Goal: Task Accomplishment & Management: Complete application form

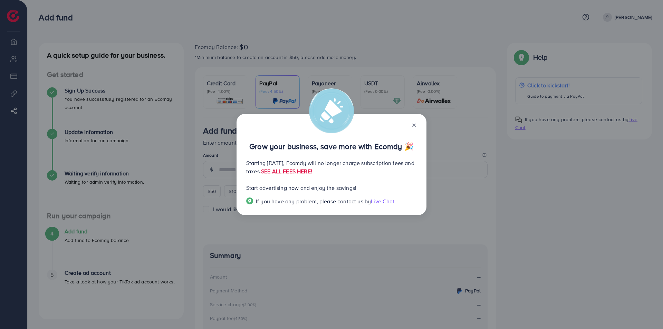
click at [413, 125] on icon at bounding box center [414, 126] width 6 height 6
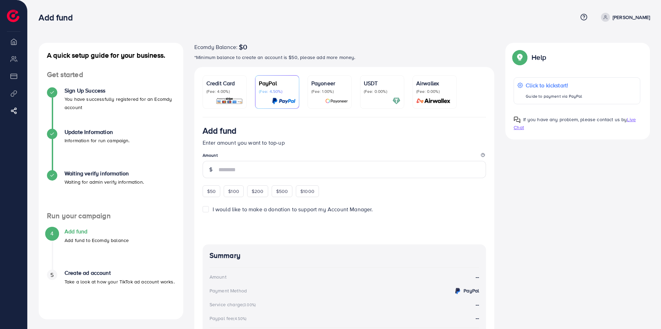
click at [372, 95] on div "USDT (Fee: 0.00%)" at bounding box center [382, 92] width 37 height 26
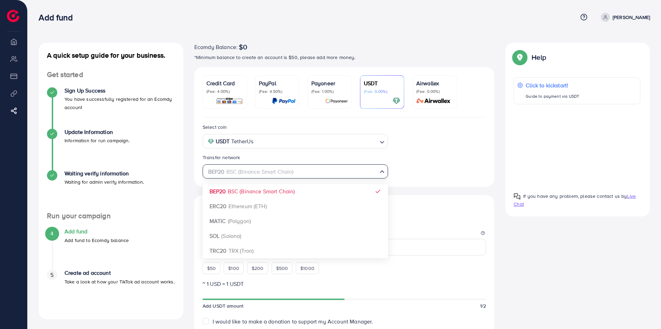
click at [382, 174] on icon "Search for option" at bounding box center [382, 171] width 7 height 7
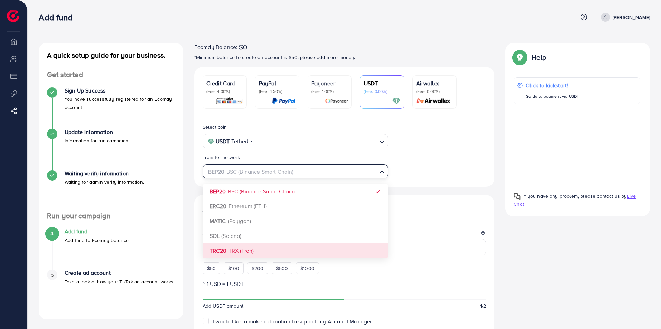
drag, startPoint x: 228, startPoint y: 252, endPoint x: 238, endPoint y: 251, distance: 9.4
click at [229, 252] on div "Select coin USDT TetherUs Loading... Transfer network BEP20 BSC (Binance Smart …" at bounding box center [344, 302] width 300 height 370
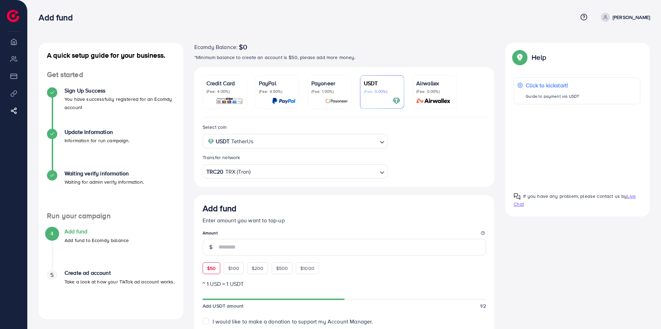
click at [210, 268] on span "$50" at bounding box center [211, 268] width 9 height 7
type input "**"
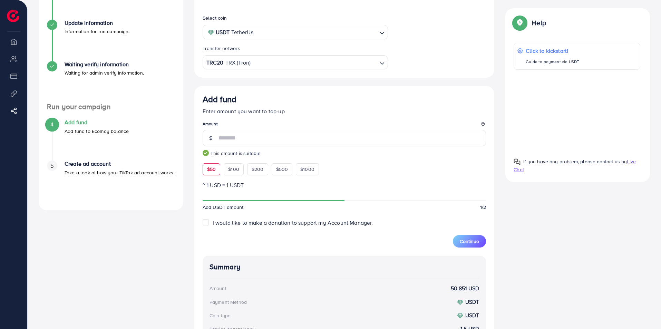
scroll to position [91, 0]
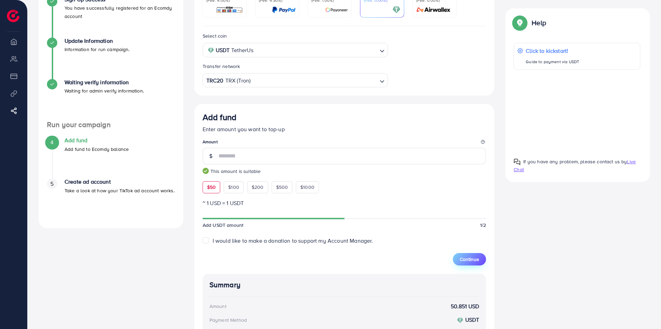
click at [467, 259] on span "Continue" at bounding box center [469, 259] width 19 height 7
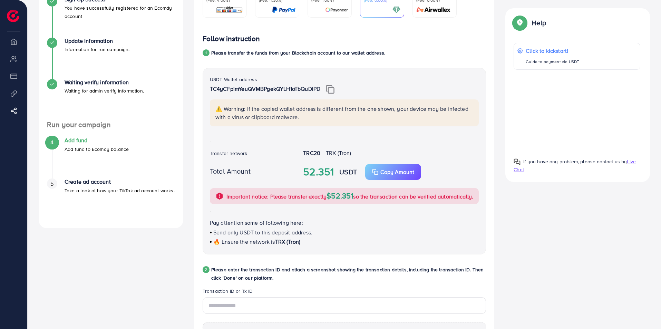
click at [331, 88] on img at bounding box center [330, 89] width 9 height 9
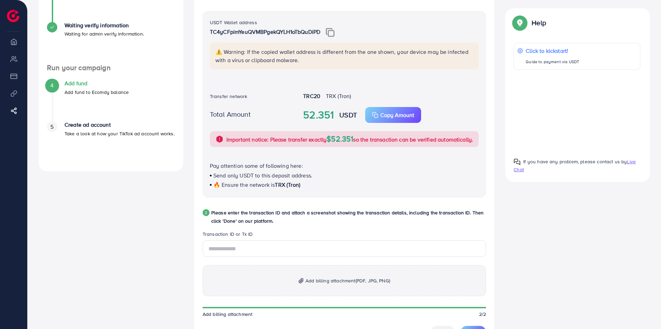
scroll to position [160, 0]
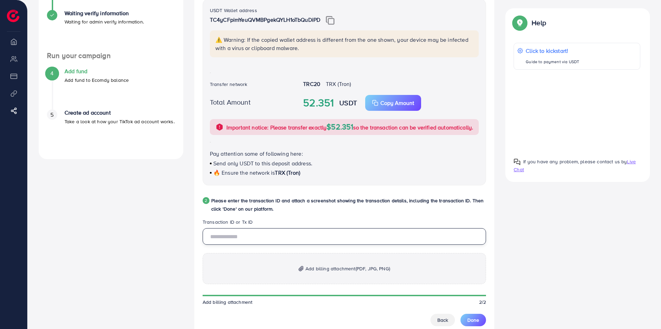
click at [233, 245] on input "text" at bounding box center [345, 236] width 284 height 17
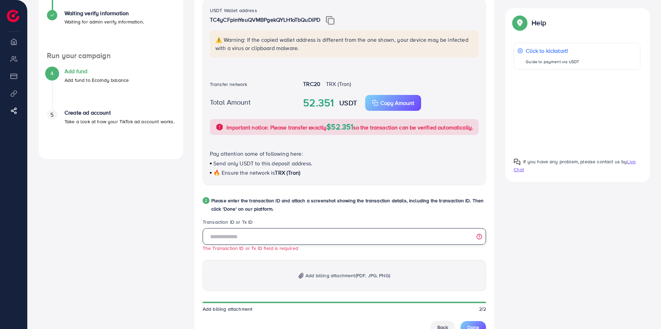
click at [217, 245] on input "text" at bounding box center [345, 236] width 284 height 17
paste input "**********"
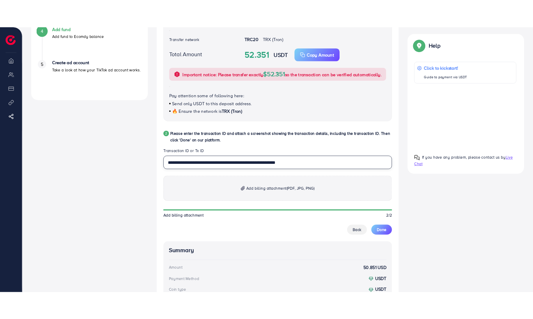
scroll to position [229, 0]
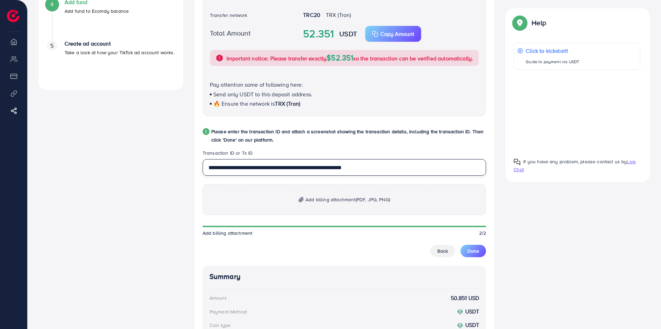
type input "**********"
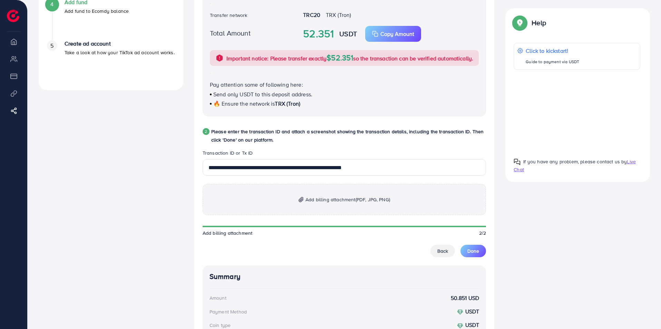
click at [334, 204] on span "Add billing attachment (PDF, JPG, PNG)" at bounding box center [348, 199] width 85 height 8
click at [312, 204] on span "Add billing attachment (PDF, JPG, PNG)" at bounding box center [348, 199] width 85 height 8
click at [324, 204] on span "Add billing attachment (PDF, JPG, PNG)" at bounding box center [348, 199] width 85 height 8
click at [325, 204] on span "Add billing attachment (PDF, JPG, PNG)" at bounding box center [348, 199] width 85 height 8
click at [334, 204] on span "Add billing attachment (PDF, JPG, PNG)" at bounding box center [348, 199] width 85 height 8
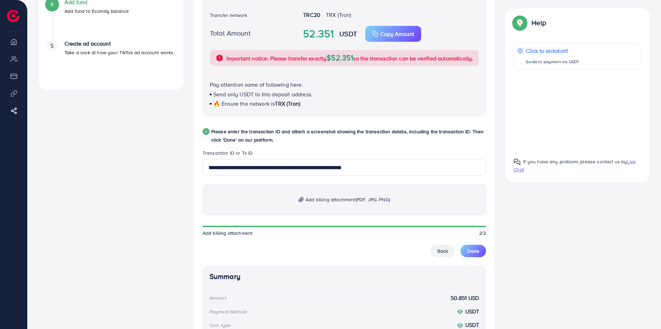
click at [323, 204] on span "Add billing attachment (PDF, JPG, PNG)" at bounding box center [348, 199] width 85 height 8
click at [314, 204] on span "Add billing attachment (PDF, JPG, PNG)" at bounding box center [348, 199] width 85 height 8
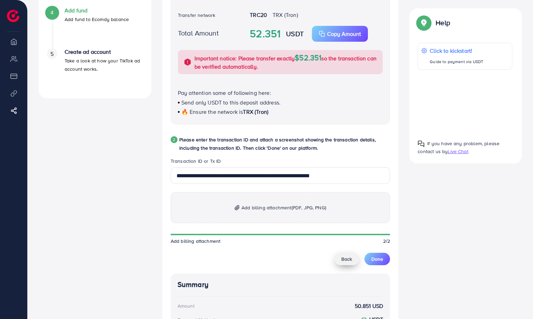
click at [343, 261] on span "Back" at bounding box center [346, 259] width 11 height 7
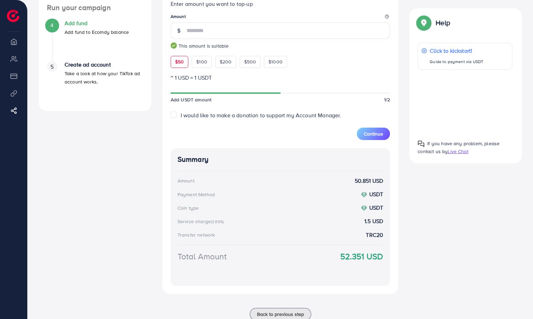
scroll to position [239, 0]
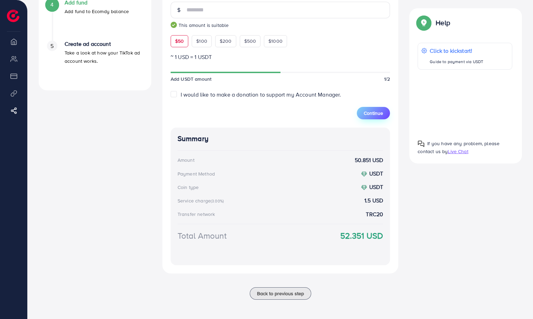
click at [370, 114] on span "Continue" at bounding box center [373, 113] width 19 height 7
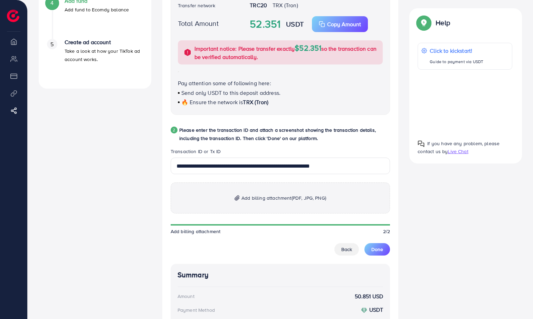
click at [315, 200] on span "(PDF, JPG, PNG)" at bounding box center [308, 198] width 35 height 7
click at [244, 197] on span "Add billing attachment (PDF, JPG, PNG)" at bounding box center [283, 198] width 85 height 8
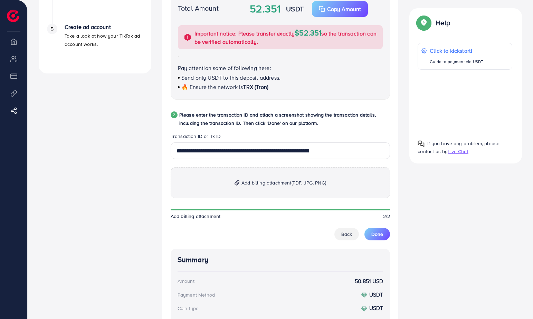
scroll to position [308, 0]
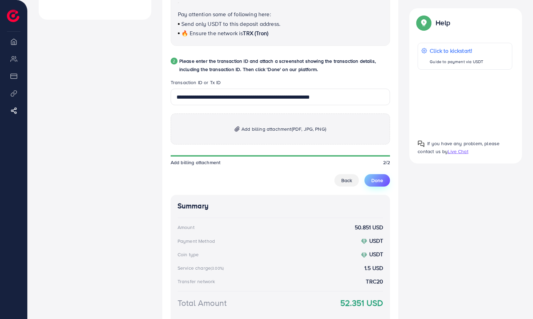
click at [376, 183] on span "Done" at bounding box center [377, 180] width 12 height 7
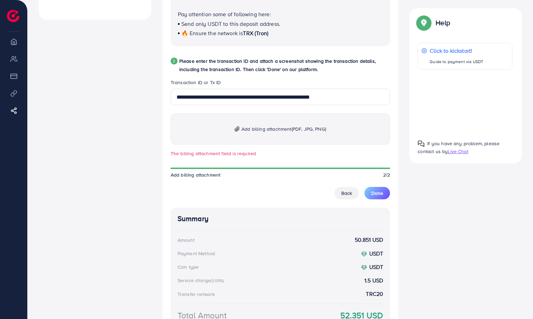
click at [269, 132] on span "Add billing attachment (PDF, JPG, PNG)" at bounding box center [283, 129] width 85 height 8
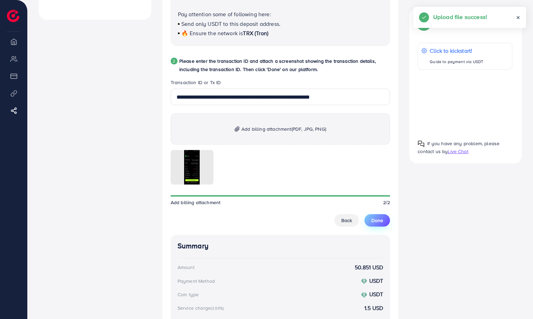
click at [379, 222] on span "Done" at bounding box center [377, 220] width 12 height 7
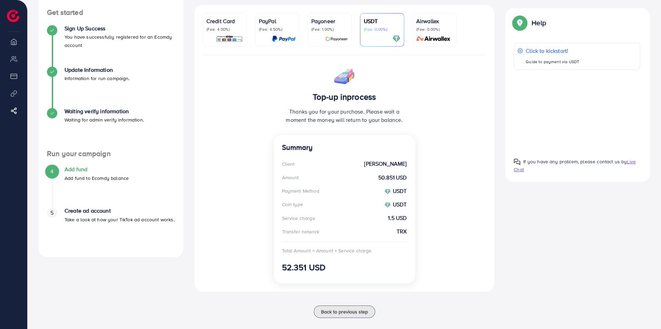
scroll to position [72, 0]
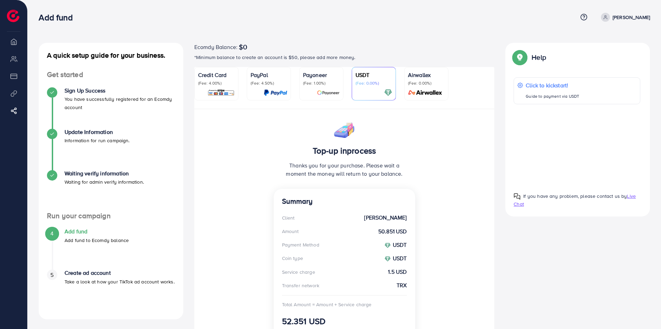
click at [15, 42] on li "Overview" at bounding box center [13, 42] width 27 height 14
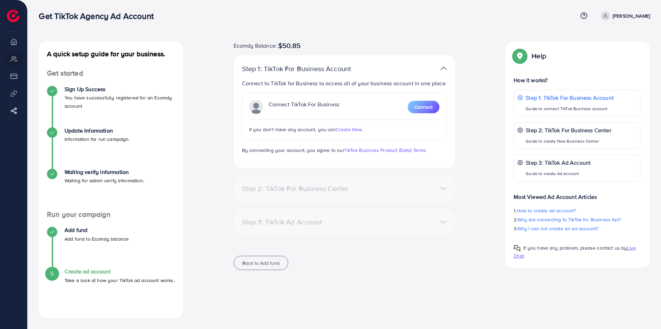
scroll to position [1, 0]
click at [550, 98] on p "Step 1: TikTok For Business Account" at bounding box center [570, 98] width 89 height 8
click at [420, 107] on span "Connect" at bounding box center [424, 107] width 18 height 7
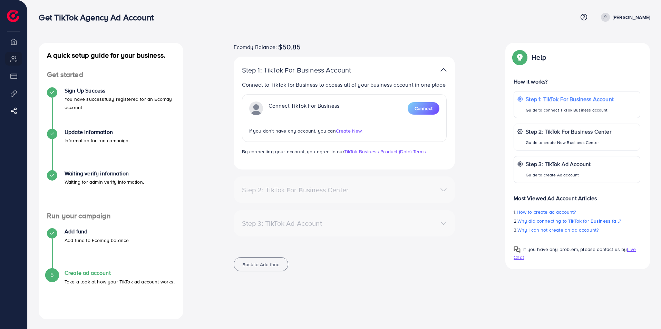
click at [344, 131] on span "Create New." at bounding box center [349, 130] width 27 height 7
click at [347, 131] on span "Create New." at bounding box center [349, 130] width 27 height 7
click at [345, 128] on span "Create New." at bounding box center [349, 130] width 27 height 7
click at [344, 133] on span "Create New." at bounding box center [349, 130] width 27 height 7
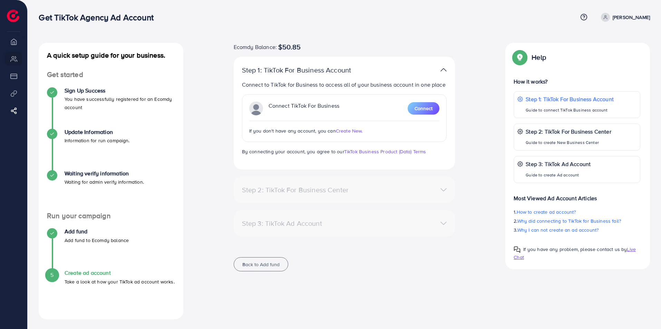
click at [347, 129] on span "Create New." at bounding box center [349, 130] width 27 height 7
click at [346, 127] on span "Create New." at bounding box center [349, 130] width 27 height 7
click at [354, 132] on span "Create New." at bounding box center [349, 130] width 27 height 7
click at [353, 131] on span "Create New." at bounding box center [349, 130] width 27 height 7
click at [343, 129] on span "Create New." at bounding box center [349, 130] width 27 height 7
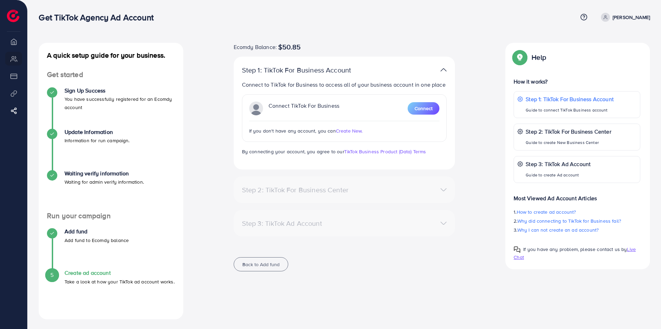
click at [183, 37] on div "A quick setup guide for your business. Get started Sign Up Success You have suc…" at bounding box center [345, 165] width 634 height 331
click at [355, 130] on span "Create New." at bounding box center [349, 130] width 27 height 7
click at [423, 110] on span "Connect" at bounding box center [424, 108] width 18 height 7
click at [347, 130] on span "Create New." at bounding box center [349, 130] width 27 height 7
click at [423, 108] on span "Connect" at bounding box center [424, 108] width 18 height 7
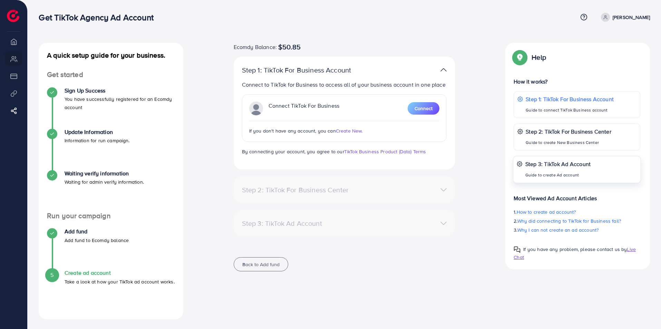
click at [544, 164] on p "Step 3: TikTok Ad Account" at bounding box center [559, 164] width 66 height 8
click at [426, 108] on span "Connect" at bounding box center [424, 108] width 18 height 7
click at [77, 272] on h4 "Create ad account" at bounding box center [120, 273] width 110 height 7
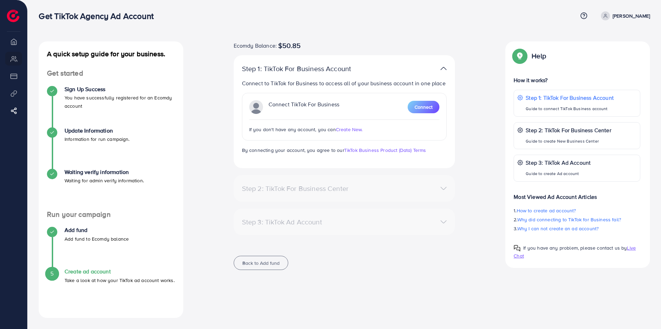
click at [109, 277] on p "Take a look at how your TikTok ad account works." at bounding box center [120, 280] width 110 height 8
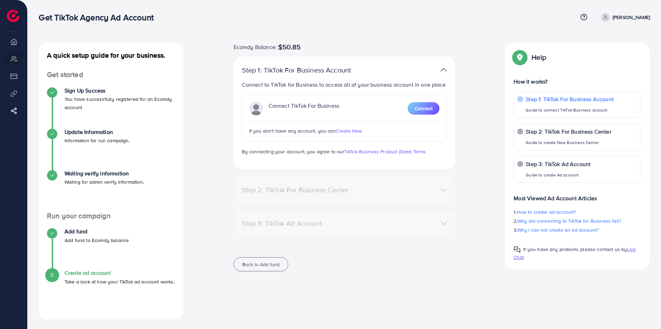
click at [90, 272] on h4 "Create ad account" at bounding box center [120, 273] width 110 height 7
click at [362, 152] on link "TikTok Business Product (Data) Terms" at bounding box center [385, 151] width 82 height 7
click at [447, 192] on div "Step 2: TikTok For Business Center" at bounding box center [345, 190] width 216 height 10
click at [562, 134] on p "Step 2: TikTok For Business Center" at bounding box center [569, 131] width 86 height 8
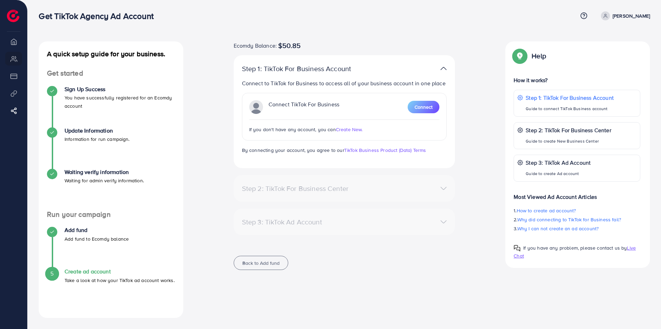
click at [443, 189] on div "Step 2: TikTok For Business Center" at bounding box center [345, 188] width 216 height 10
click at [423, 106] on span "Connect" at bounding box center [424, 107] width 18 height 7
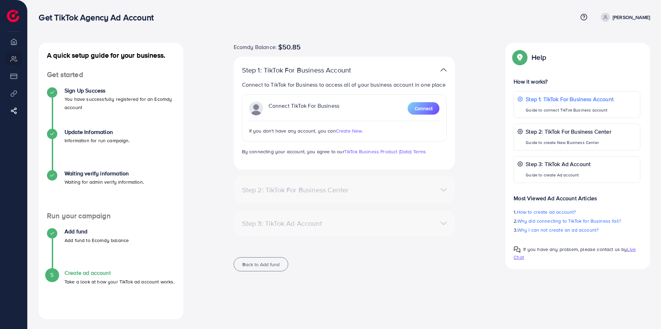
click at [87, 276] on h4 "Create ad account" at bounding box center [120, 273] width 110 height 7
click at [88, 276] on h4 "Create ad account" at bounding box center [120, 273] width 110 height 7
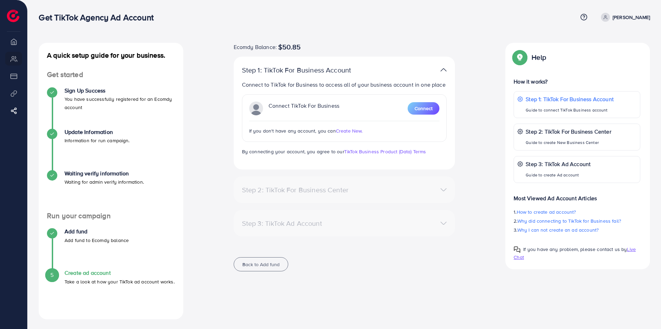
click at [94, 277] on div "Create ad account Take a look at how your TikTok ad account works." at bounding box center [120, 278] width 110 height 16
